Goal: Information Seeking & Learning: Find specific fact

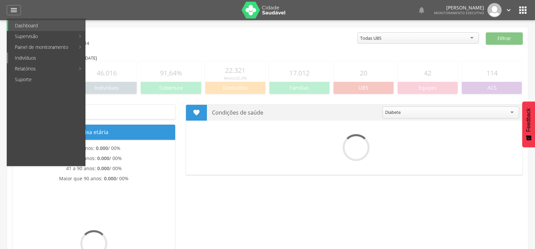
click at [19, 56] on link "Indivíduos" at bounding box center [46, 58] width 77 height 11
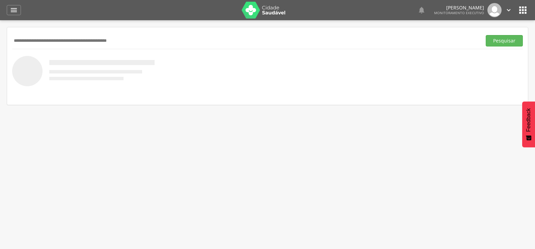
paste input "**********"
type input "**********"
click at [486, 35] on button "Pesquisar" at bounding box center [504, 40] width 37 height 11
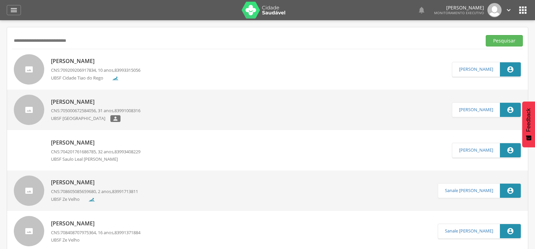
click at [101, 75] on p "UBSF Cidade Tiao do Rego" at bounding box center [79, 78] width 57 height 7
click at [0, 0] on div "[PERSON_NAME] CNS: 000 0000 0000 0000, 26 anos, [PHONE_NUMBER] [STREET_ADDRESS]…" at bounding box center [0, 0] width 0 height 0
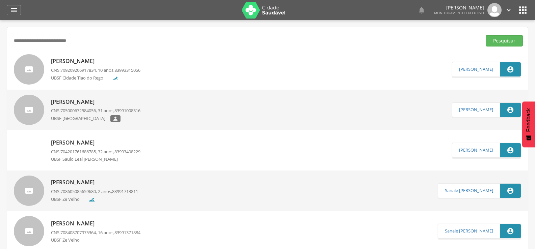
click at [0, 0] on div "[PERSON_NAME] CNS: 000 0000 0000 0000, 26 anos, [PHONE_NUMBER] [STREET_ADDRESS]…" at bounding box center [0, 0] width 0 height 0
click at [0, 0] on div " Indivíduos  Perfil do Indivíduo" at bounding box center [0, 0] width 0 height 0
click at [0, 0] on div "[PERSON_NAME] CNS: 000 0000 0000 0000, 26 anos, [PHONE_NUMBER] [STREET_ADDRESS]…" at bounding box center [0, 0] width 0 height 0
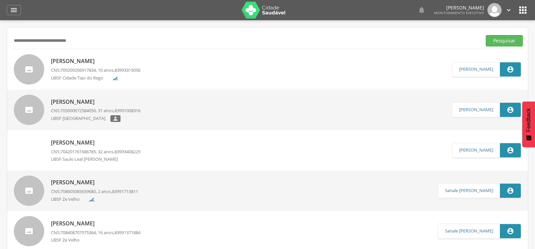
click at [0, 0] on div "[PERSON_NAME] CNS: 000 0000 0000 0000, 26 anos, [PHONE_NUMBER] [STREET_ADDRESS]…" at bounding box center [0, 0] width 0 height 0
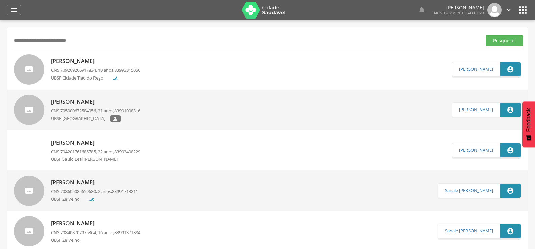
click at [0, 0] on div "[PERSON_NAME] CNS: 000 0000 0000 0000, 26 anos, [PHONE_NUMBER] [STREET_ADDRESS]…" at bounding box center [0, 0] width 0 height 0
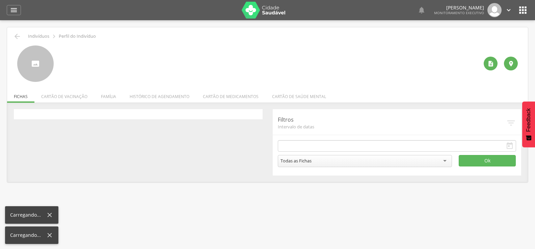
type input "**********"
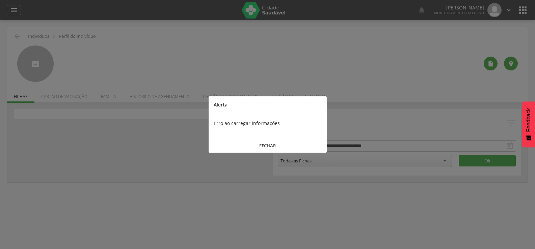
click at [274, 144] on button "FECHAR" at bounding box center [268, 146] width 118 height 15
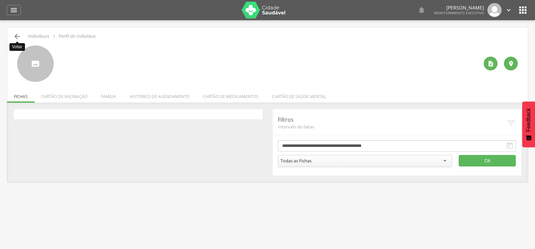
click at [17, 37] on icon "" at bounding box center [17, 36] width 8 height 8
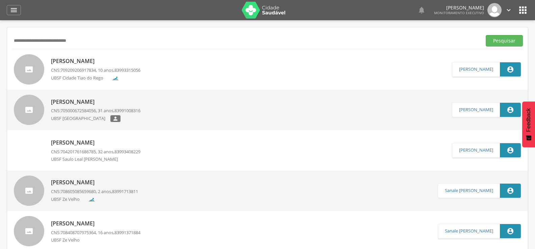
click at [90, 67] on div "[PERSON_NAME] CNS: 709209206917834 , 10 anos, 83993315056 [GEOGRAPHIC_DATA]" at bounding box center [95, 69] width 89 height 28
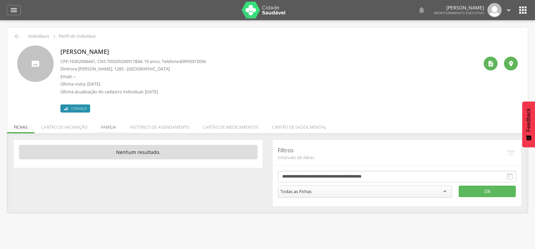
click at [108, 126] on li "Família" at bounding box center [108, 126] width 29 height 16
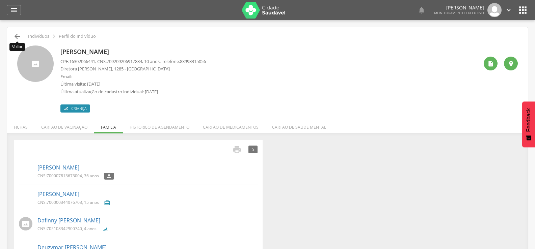
click at [17, 34] on icon "" at bounding box center [17, 36] width 8 height 8
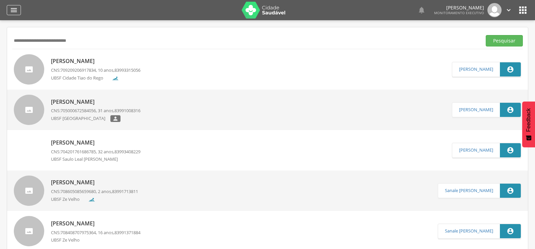
click at [12, 9] on icon "" at bounding box center [14, 10] width 8 height 8
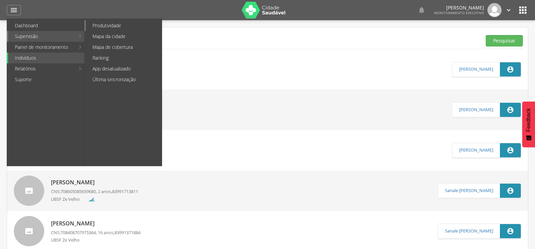
click at [105, 24] on link "Produtividade" at bounding box center [124, 25] width 76 height 11
type input "**********"
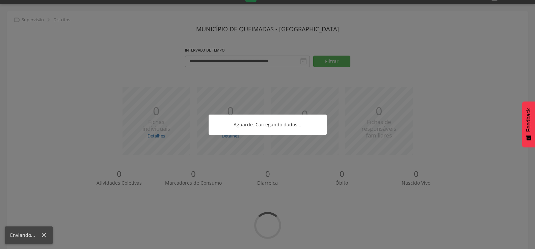
scroll to position [25, 0]
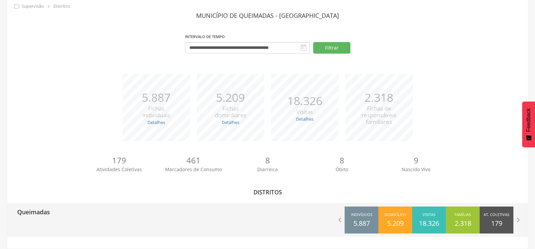
click at [46, 214] on p "Queimadas" at bounding box center [33, 209] width 33 height 13
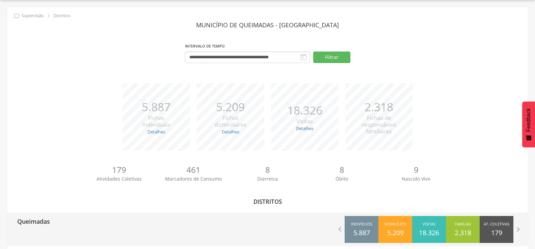
type input "**********"
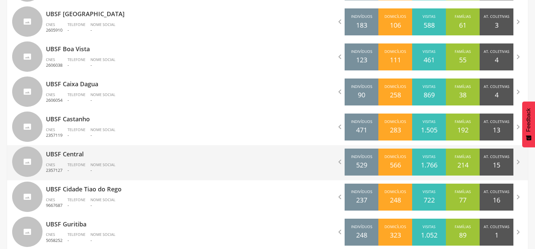
click at [76, 163] on span "Telefone" at bounding box center [76, 164] width 18 height 5
type input "**********"
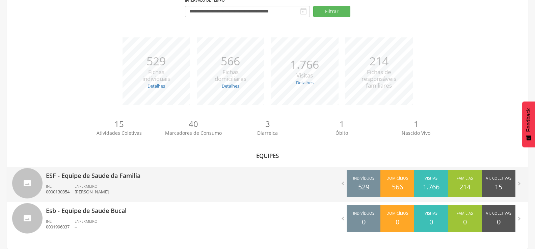
click at [85, 182] on div "ESF - Equipe de Saude da Familia INE 0000130354 ENFERMEIRO [PERSON_NAME]" at bounding box center [154, 184] width 217 height 35
type input "**********"
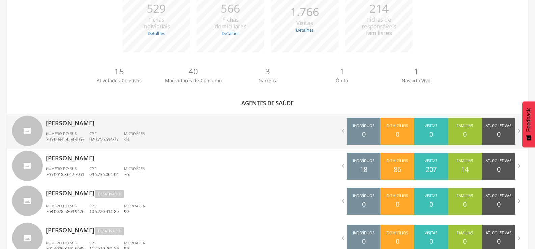
click at [93, 125] on p "[PERSON_NAME]" at bounding box center [154, 120] width 217 height 13
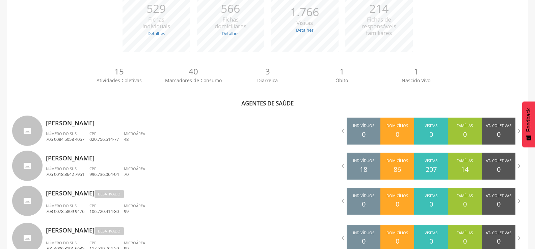
scroll to position [20, 0]
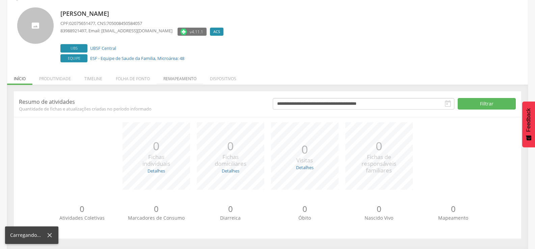
click at [181, 77] on li "Remapeamento" at bounding box center [180, 77] width 47 height 16
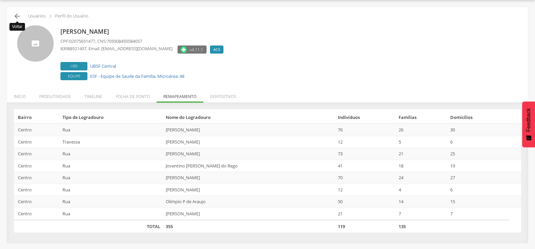
click at [16, 17] on icon "" at bounding box center [17, 16] width 8 height 8
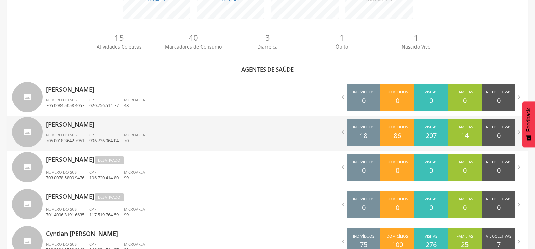
click at [76, 131] on div "[PERSON_NAME] Número do SUS 705 0018 3642 7951 CPF 996.736.064-04 Microárea 70" at bounding box center [154, 133] width 217 height 35
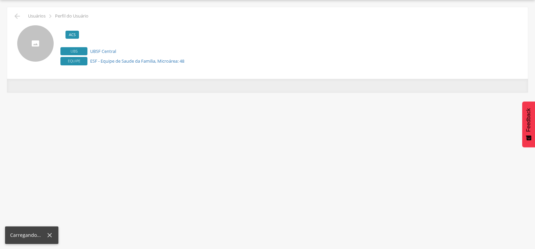
scroll to position [20, 0]
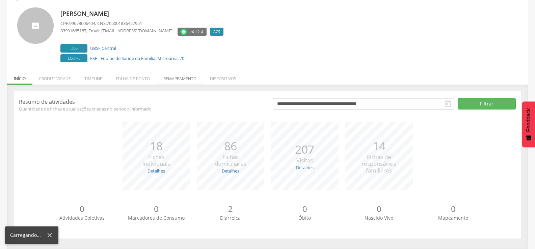
click at [183, 74] on li "Remapeamento" at bounding box center [180, 77] width 47 height 16
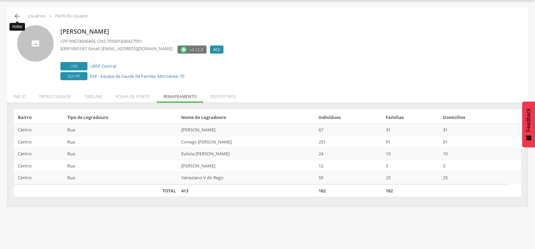
click at [19, 18] on icon "" at bounding box center [17, 16] width 8 height 8
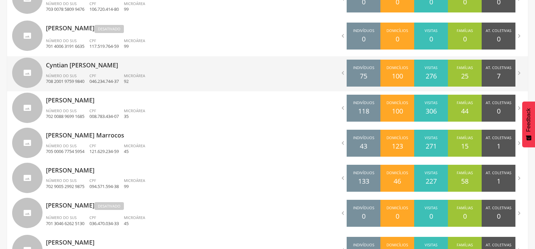
click at [96, 74] on span "CPF" at bounding box center [92, 75] width 7 height 5
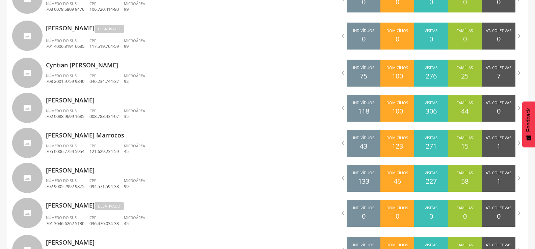
scroll to position [20, 0]
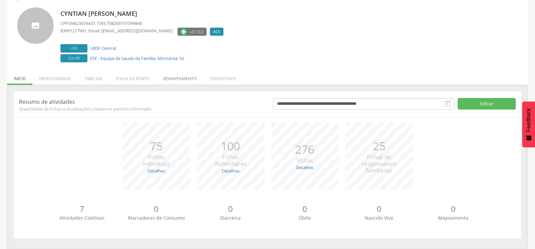
click at [183, 80] on li "Remapeamento" at bounding box center [180, 77] width 47 height 16
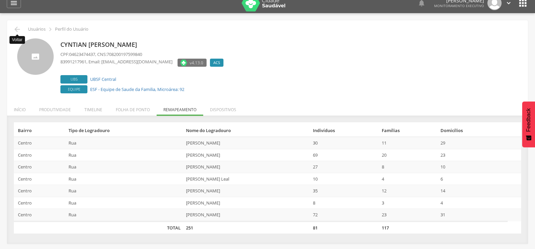
scroll to position [0, 0]
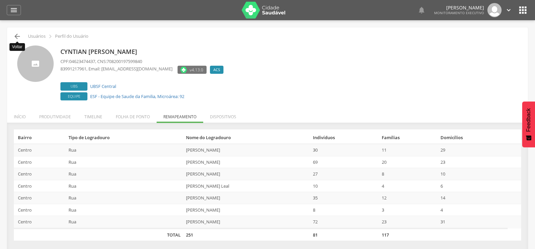
click at [13, 36] on icon "" at bounding box center [17, 36] width 8 height 8
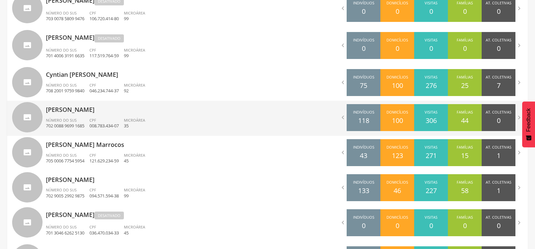
click at [79, 119] on div "Número do SUS 702 0088 9699 1685" at bounding box center [68, 123] width 44 height 11
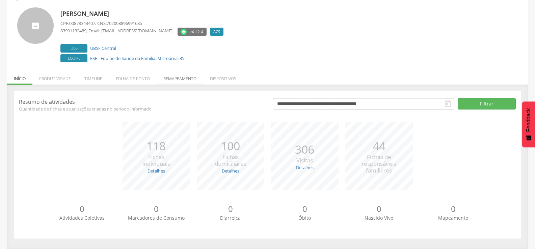
click at [184, 79] on li "Remapeamento" at bounding box center [180, 77] width 47 height 16
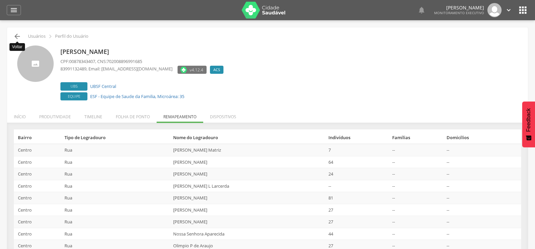
click at [17, 38] on icon "" at bounding box center [17, 36] width 8 height 8
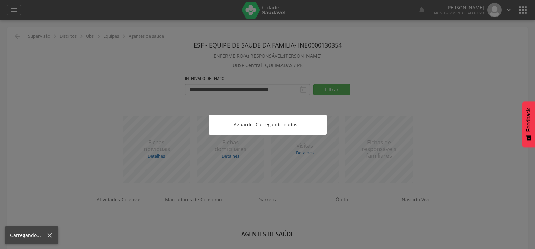
scroll to position [20, 0]
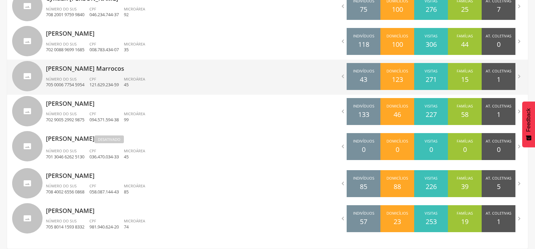
click at [89, 82] on div "Número do SUS 705 0006 7754 5954" at bounding box center [68, 82] width 44 height 11
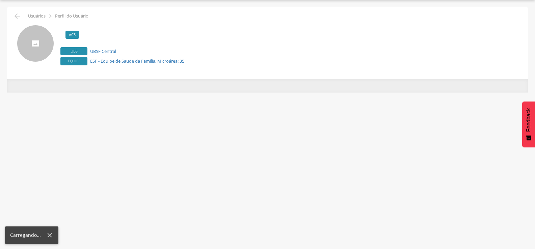
scroll to position [20, 0]
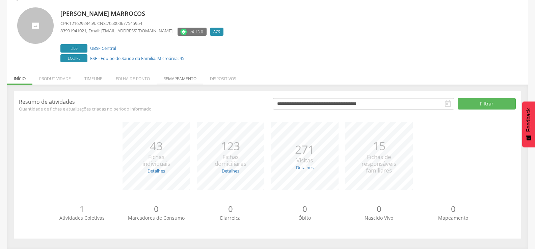
click at [181, 79] on li "Remapeamento" at bounding box center [180, 77] width 47 height 16
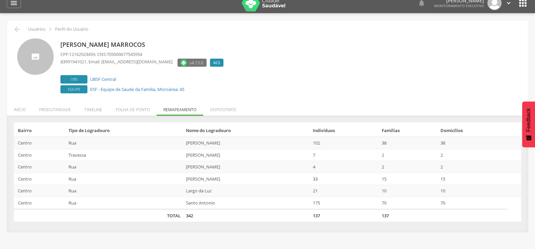
scroll to position [0, 0]
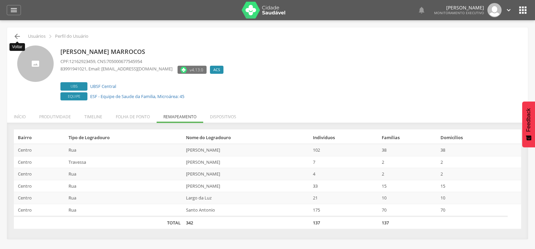
click at [18, 37] on icon "" at bounding box center [17, 36] width 8 height 8
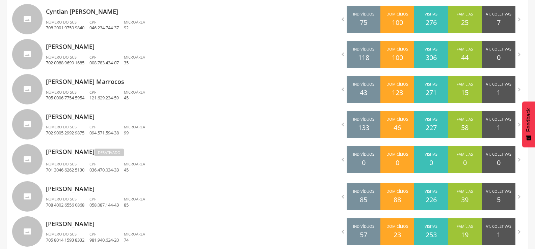
scroll to position [400, 0]
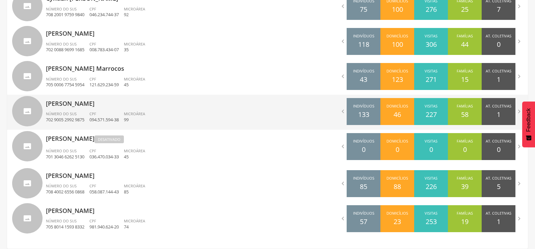
click at [95, 109] on div "[PERSON_NAME] Número do SUS 702 9005 2992 9875 CPF 094.571.594-38 Microárea 99" at bounding box center [154, 112] width 217 height 35
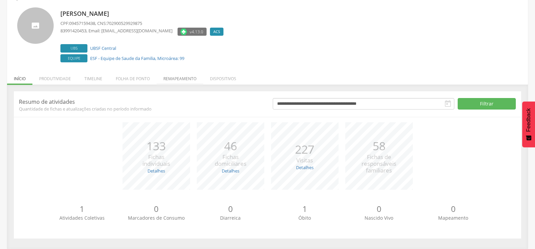
click at [183, 80] on li "Remapeamento" at bounding box center [180, 77] width 47 height 16
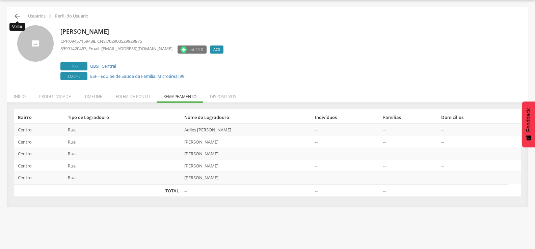
click at [18, 18] on icon "" at bounding box center [17, 16] width 8 height 8
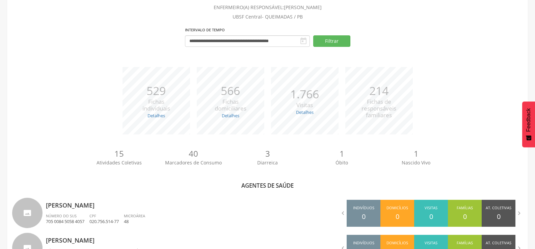
scroll to position [400, 0]
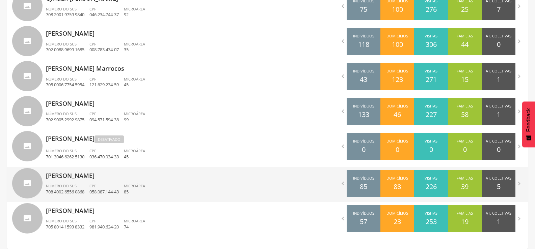
click at [94, 175] on p "[PERSON_NAME]" at bounding box center [154, 173] width 217 height 13
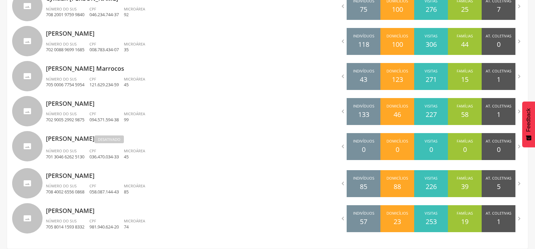
scroll to position [20, 0]
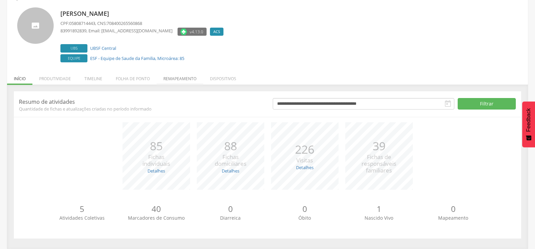
click at [177, 80] on li "Remapeamento" at bounding box center [180, 77] width 47 height 16
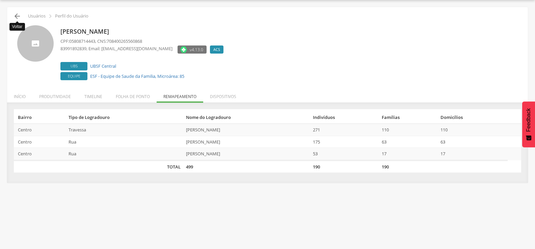
click at [18, 18] on icon "" at bounding box center [17, 16] width 8 height 8
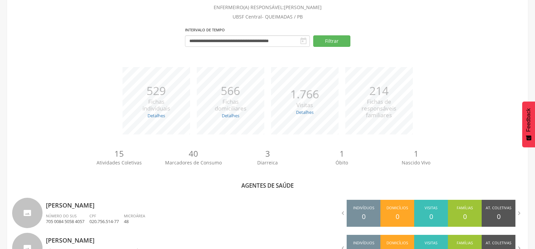
scroll to position [400, 0]
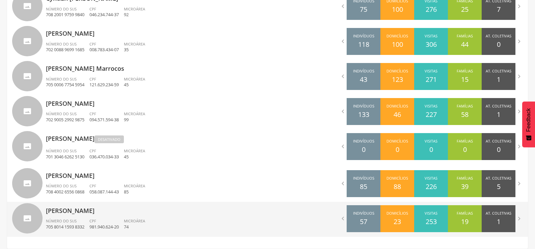
click at [85, 216] on div "[PERSON_NAME] Número do SUS 705 8014 1593 8332 CPF 981.940.624-20 Microárea 74" at bounding box center [154, 219] width 217 height 35
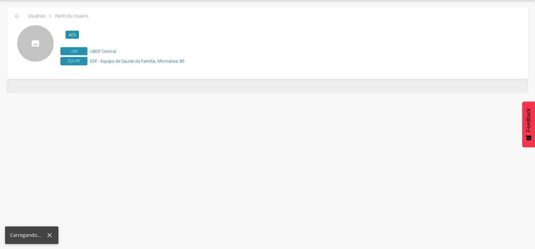
scroll to position [20, 0]
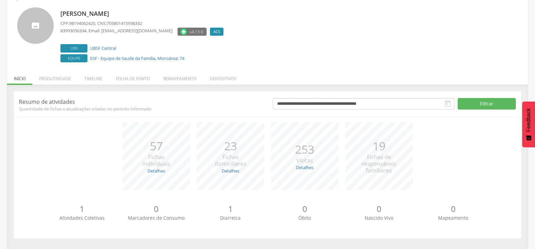
click at [183, 80] on li "Remapeamento" at bounding box center [180, 77] width 47 height 16
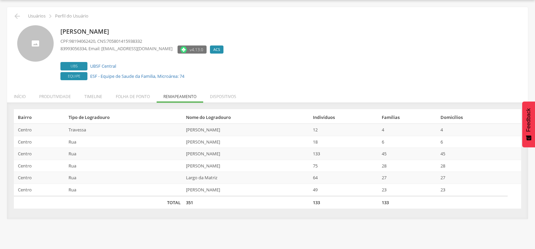
scroll to position [0, 0]
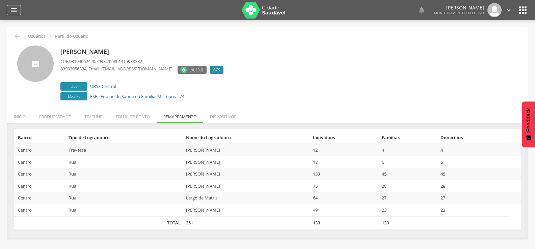
click at [16, 10] on icon "" at bounding box center [14, 10] width 8 height 8
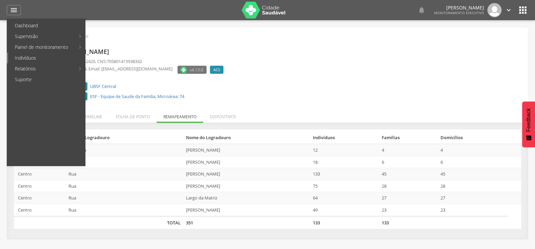
click at [27, 58] on link "Indivíduos" at bounding box center [46, 58] width 77 height 11
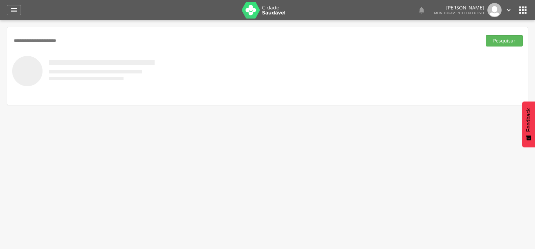
click at [486, 35] on button "Pesquisar" at bounding box center [504, 40] width 37 height 11
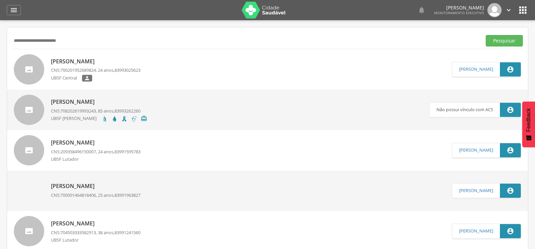
click at [104, 67] on p "CNS: 700201952689824 , 24 anos, 83993025623" at bounding box center [95, 70] width 89 height 6
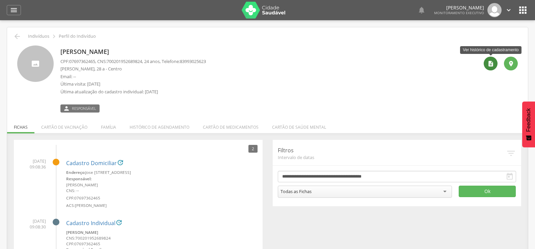
click at [488, 66] on icon "" at bounding box center [490, 63] width 7 height 7
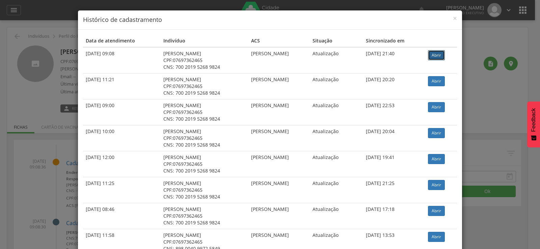
click at [440, 55] on link "Abrir" at bounding box center [436, 55] width 17 height 10
click at [51, 38] on div "× Histórico de cadastramento Data de atendimento Indivíduo ACS Situação Sincron…" at bounding box center [270, 124] width 540 height 249
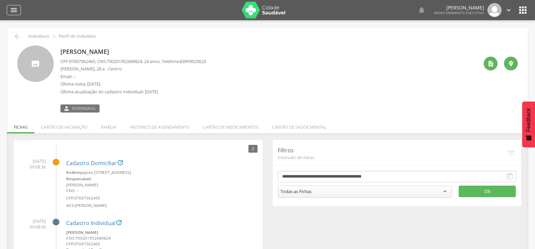
click at [15, 14] on icon "" at bounding box center [14, 10] width 8 height 8
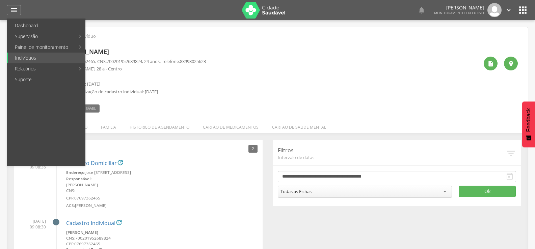
click at [204, 44] on div "[PERSON_NAME] CPF: 07697362465 , CNS: [PHONE_NUMBER] , 24 anos, Telefone: [PHON…" at bounding box center [267, 76] width 510 height 72
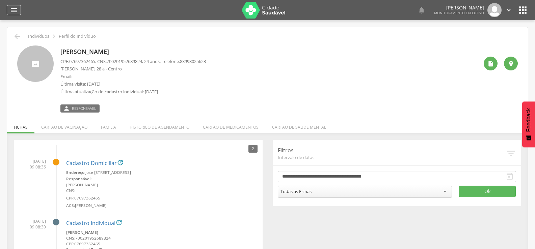
click at [12, 12] on icon "" at bounding box center [14, 10] width 8 height 8
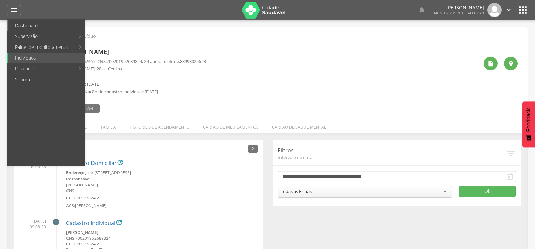
click at [21, 28] on link "Dashboard" at bounding box center [46, 25] width 77 height 11
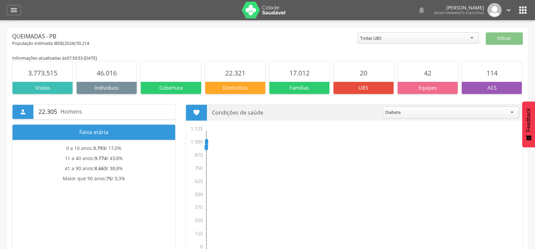
click at [170, 45] on div "População estimada IBGE( 2024 ): 50.214" at bounding box center [184, 43] width 345 height 6
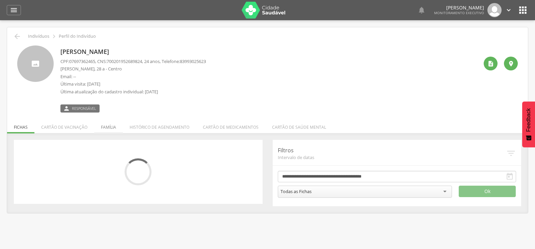
click at [113, 127] on li "Família" at bounding box center [108, 126] width 29 height 16
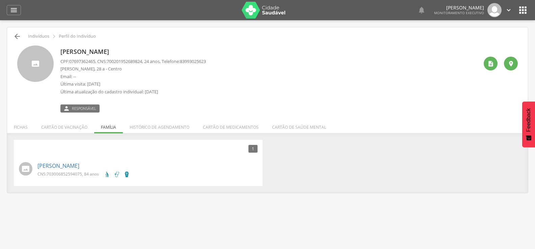
click at [19, 38] on icon "" at bounding box center [17, 36] width 8 height 8
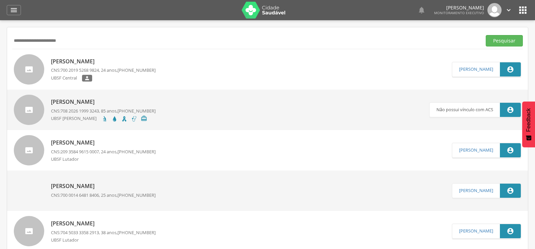
click at [29, 39] on input "**********" at bounding box center [245, 40] width 467 height 11
paste input "text"
click at [486, 35] on button "Pesquisar" at bounding box center [504, 40] width 37 height 11
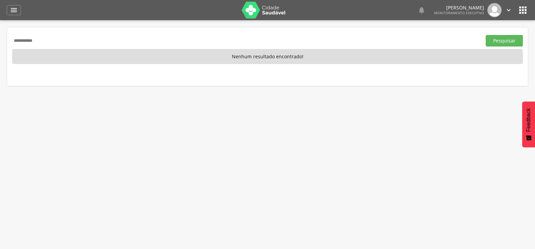
drag, startPoint x: 46, startPoint y: 43, endPoint x: 0, endPoint y: 27, distance: 48.8
click at [0, 29] on div "**********" at bounding box center [267, 144] width 535 height 249
paste input "****"
type input "**********"
click at [486, 35] on button "Pesquisar" at bounding box center [504, 40] width 37 height 11
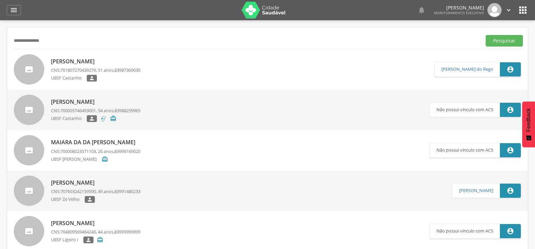
click at [103, 65] on p "[PERSON_NAME]" at bounding box center [95, 62] width 89 height 8
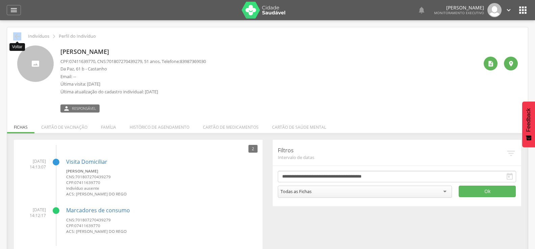
click at [19, 39] on icon "" at bounding box center [17, 36] width 8 height 8
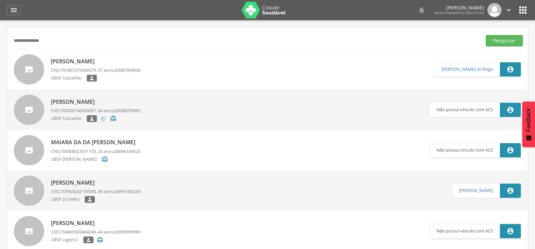
drag, startPoint x: 64, startPoint y: 43, endPoint x: 0, endPoint y: 38, distance: 64.6
click at [0, 38] on div "**********" at bounding box center [267, 144] width 535 height 249
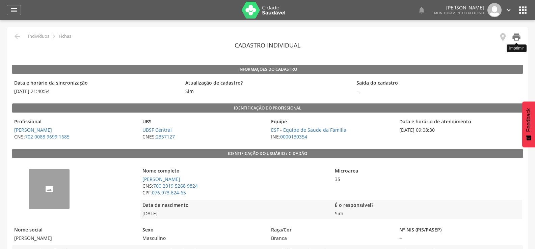
click at [518, 36] on icon "" at bounding box center [515, 36] width 9 height 9
